Goal: Task Accomplishment & Management: Use online tool/utility

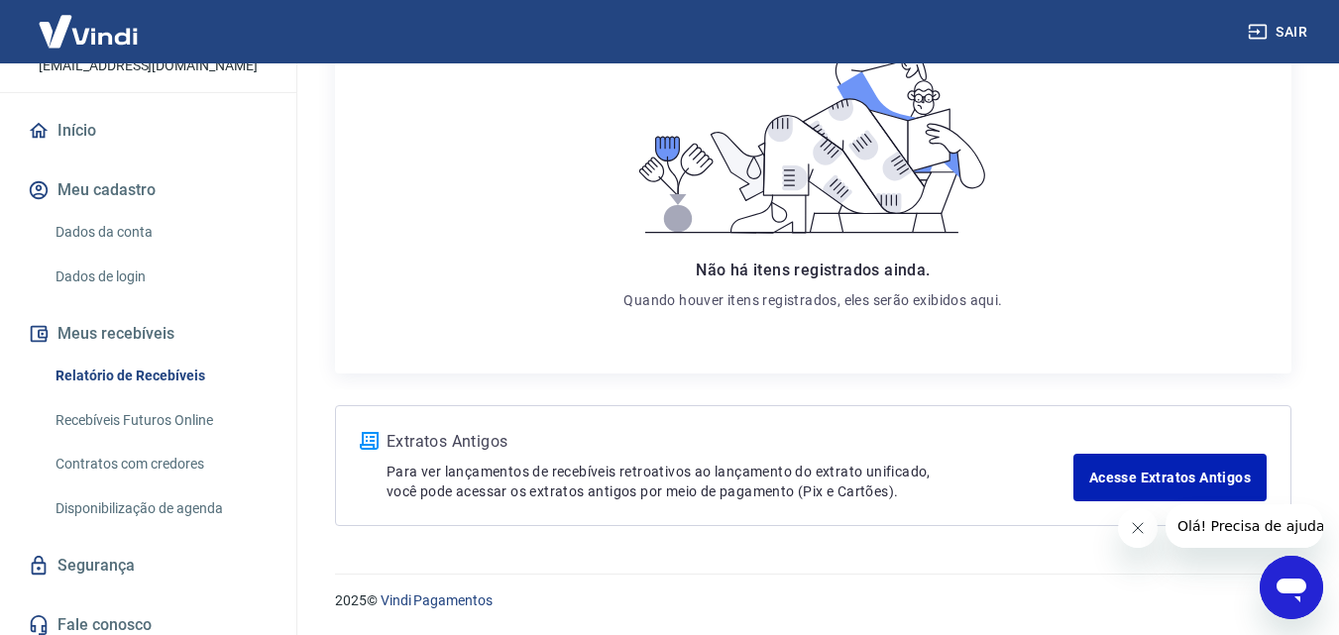
scroll to position [152, 0]
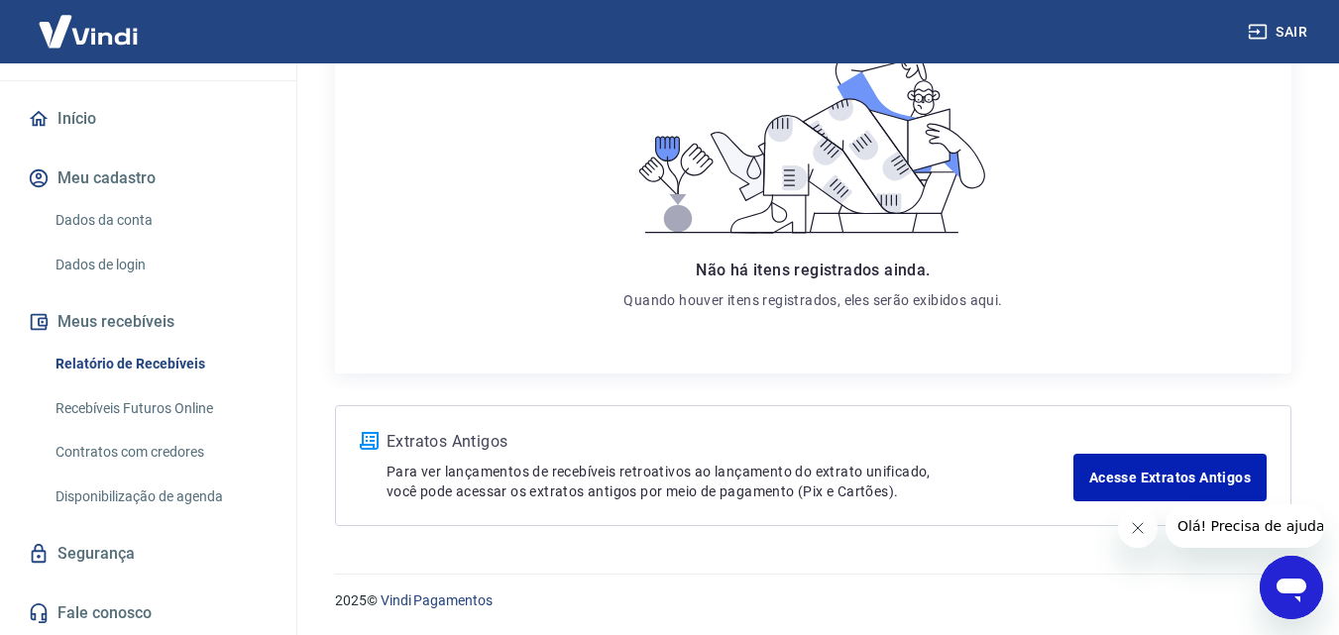
click at [139, 383] on link "Relatório de Recebíveis" at bounding box center [160, 364] width 225 height 41
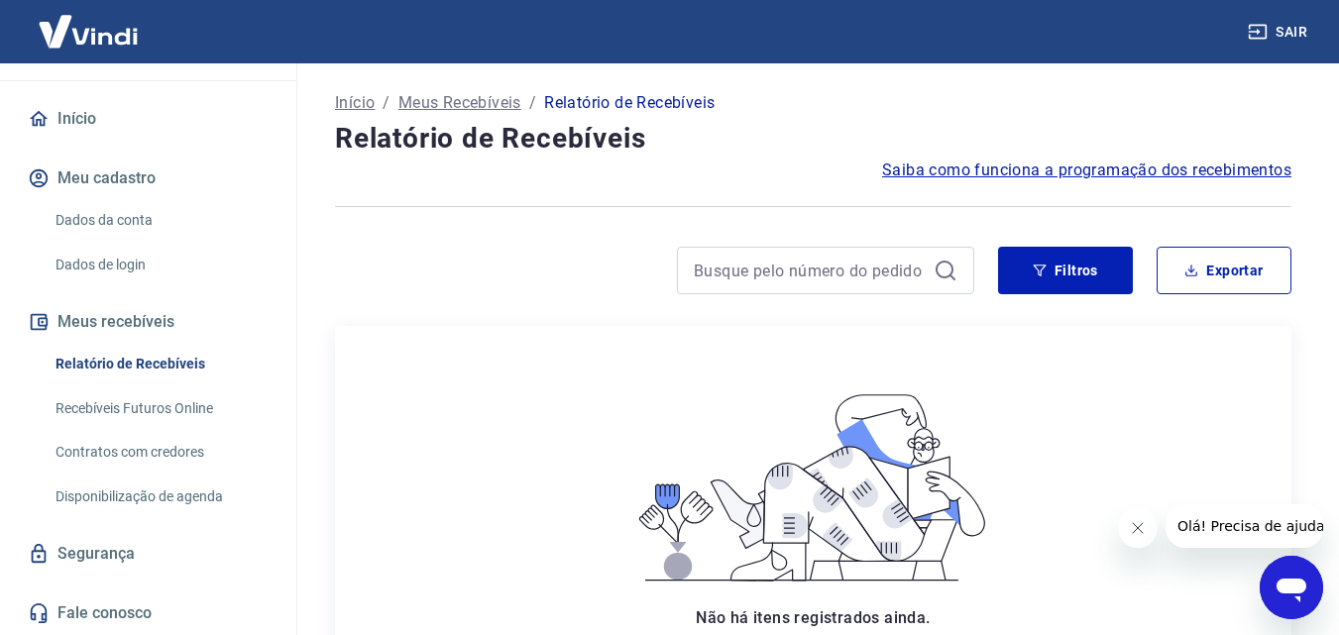
click at [139, 398] on link "Recebíveis Futuros Online" at bounding box center [160, 408] width 225 height 41
